Goal: Information Seeking & Learning: Learn about a topic

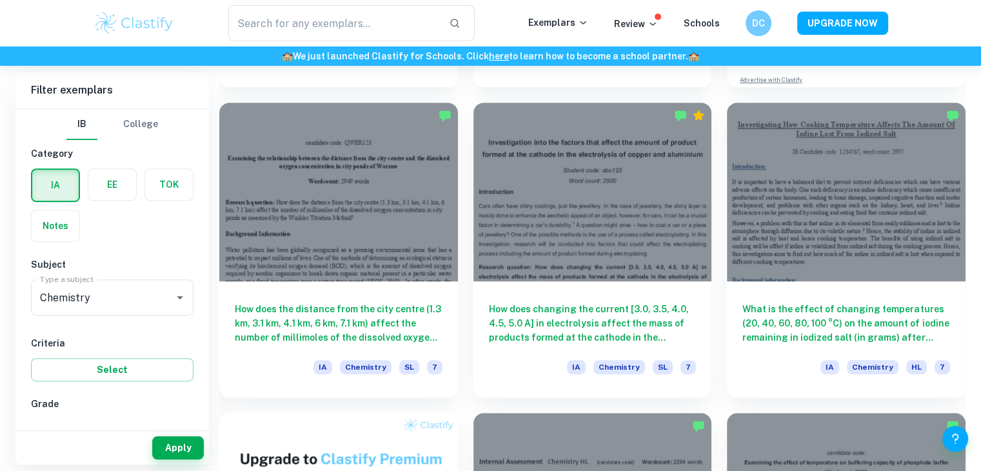
scroll to position [644, 0]
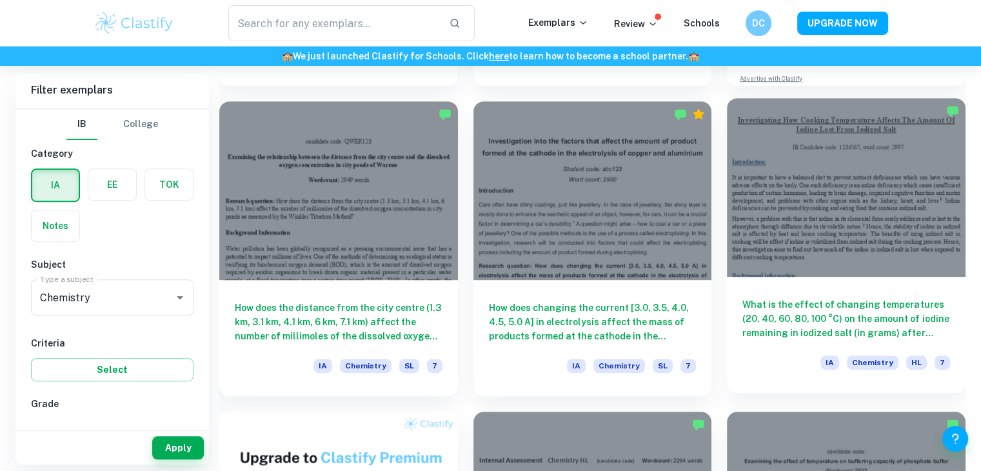
click at [823, 319] on h6 "What is the effect of changing temperatures (20, 40, 60, 80, 100 °C) on the amo…" at bounding box center [846, 318] width 208 height 43
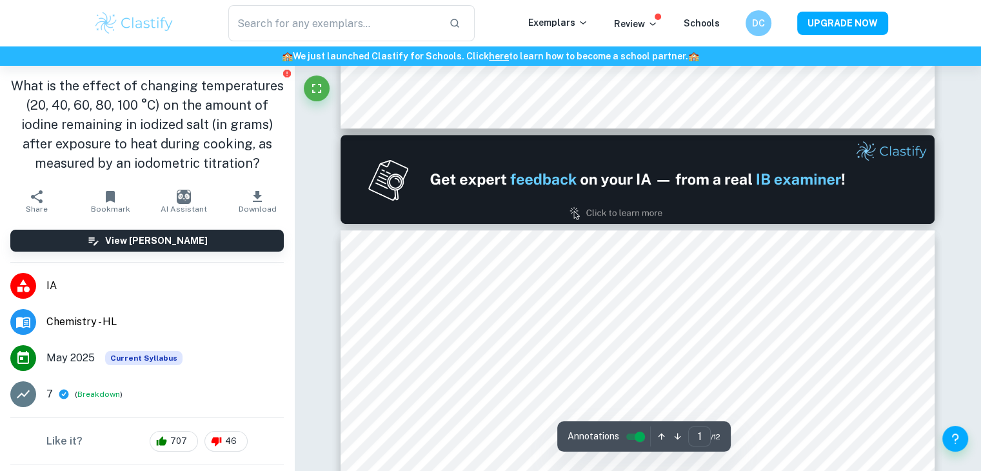
type input "2"
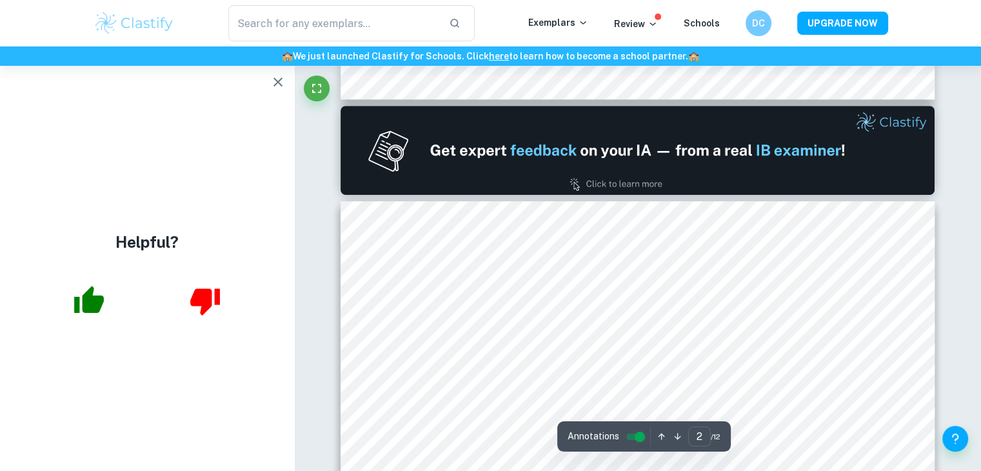
scroll to position [749, 0]
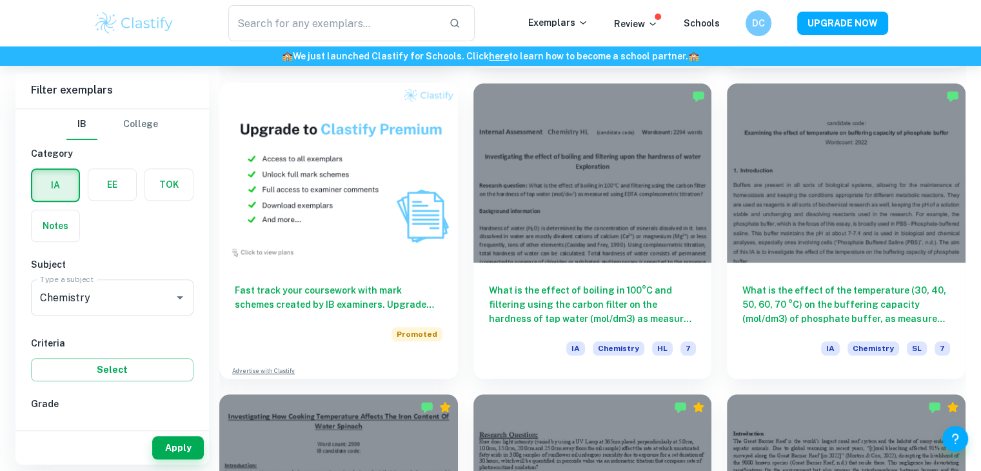
scroll to position [970, 0]
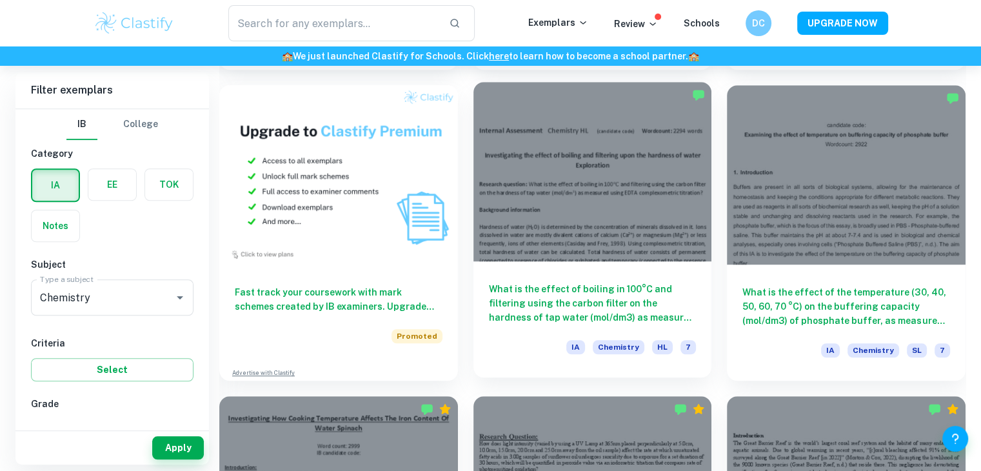
click at [524, 221] on div at bounding box center [592, 171] width 239 height 179
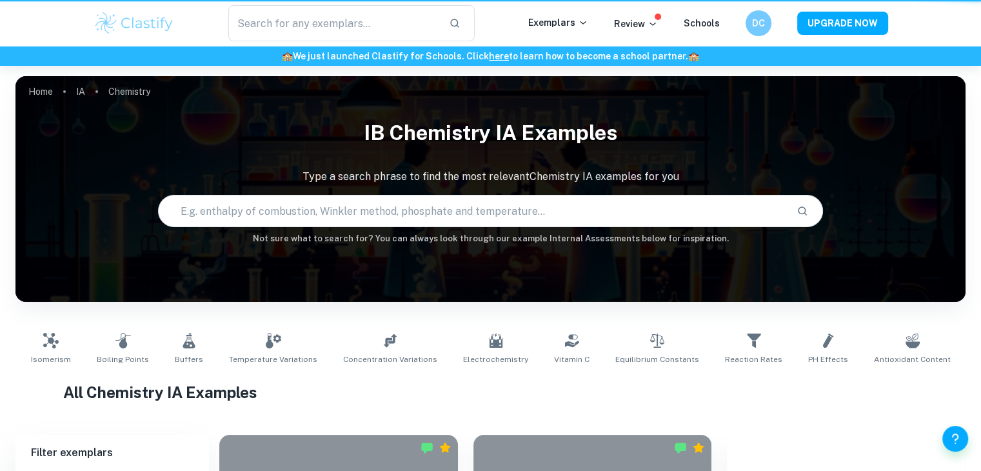
scroll to position [970, 0]
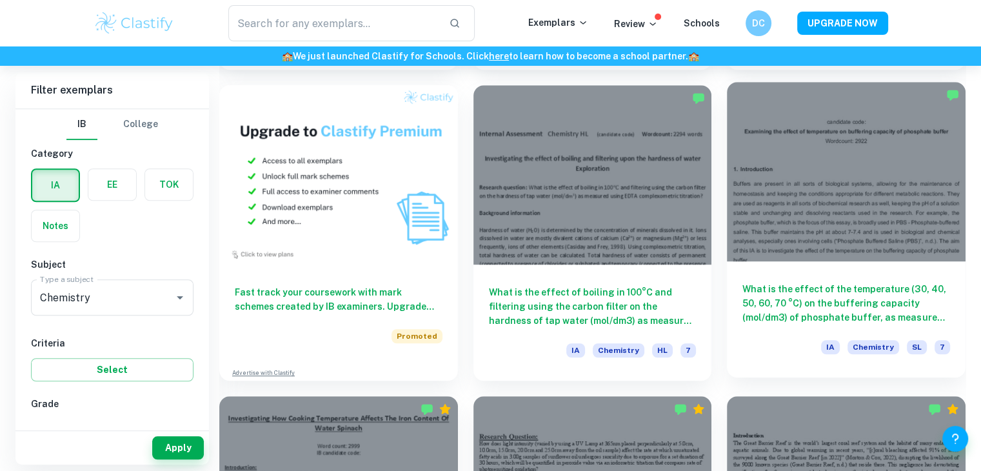
click at [784, 246] on div at bounding box center [846, 171] width 239 height 179
